Goal: Go to known website: Access a specific website the user already knows

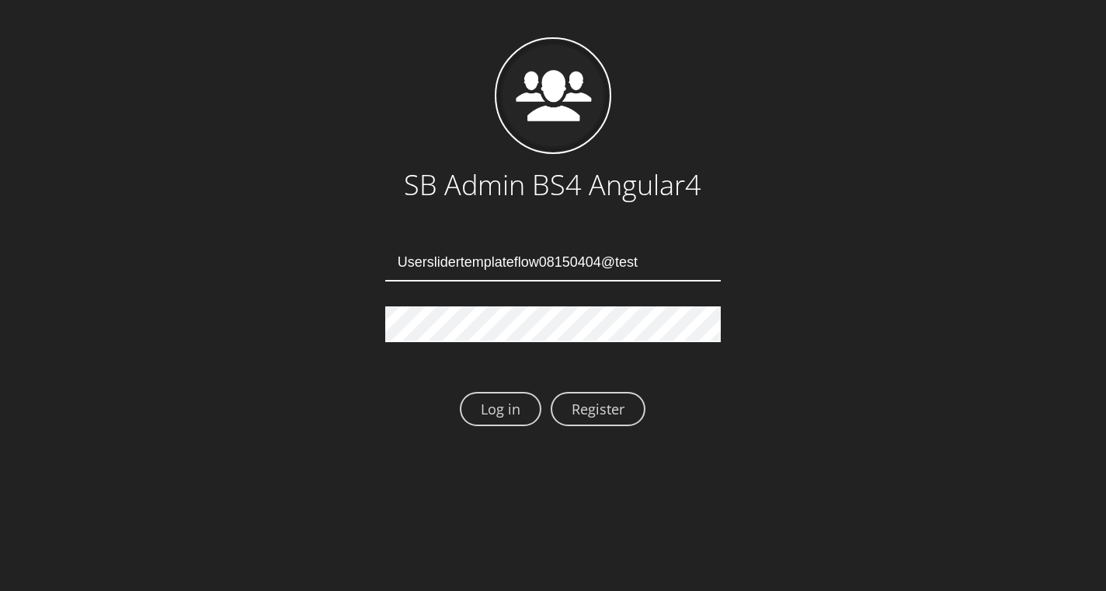
type input "Userslidertemplateflow08150404@test.qa"
type input "[EMAIL_ADDRESS][DOMAIN_NAME]"
